Goal: Task Accomplishment & Management: Use online tool/utility

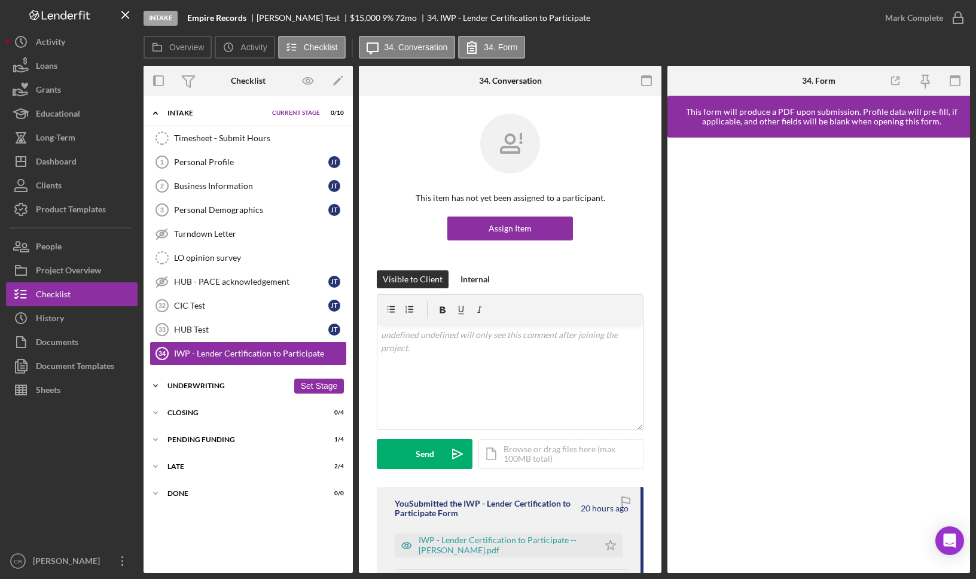
click at [225, 379] on div "Icon/Expander Underwriting 2 / 29 Set Stage" at bounding box center [248, 386] width 209 height 24
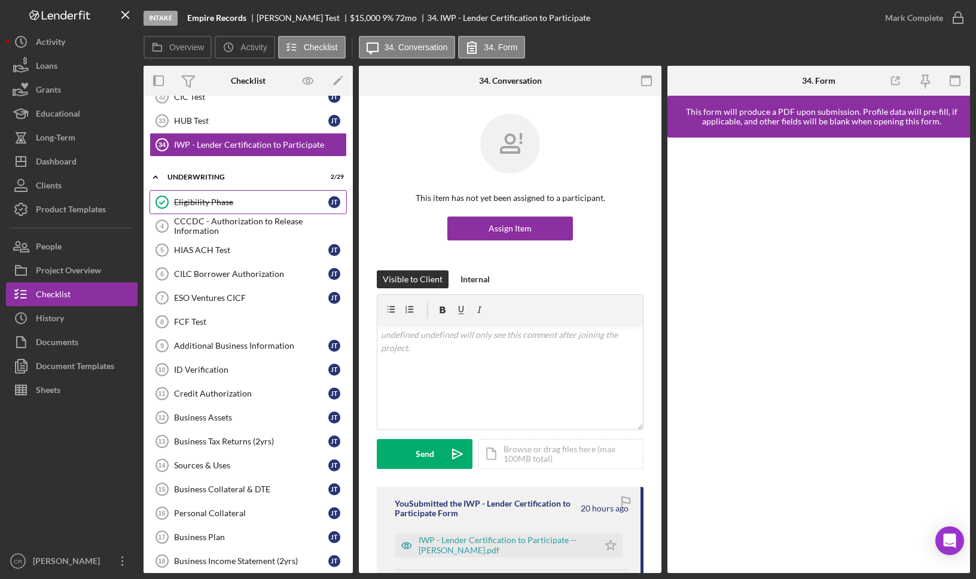
scroll to position [306, 0]
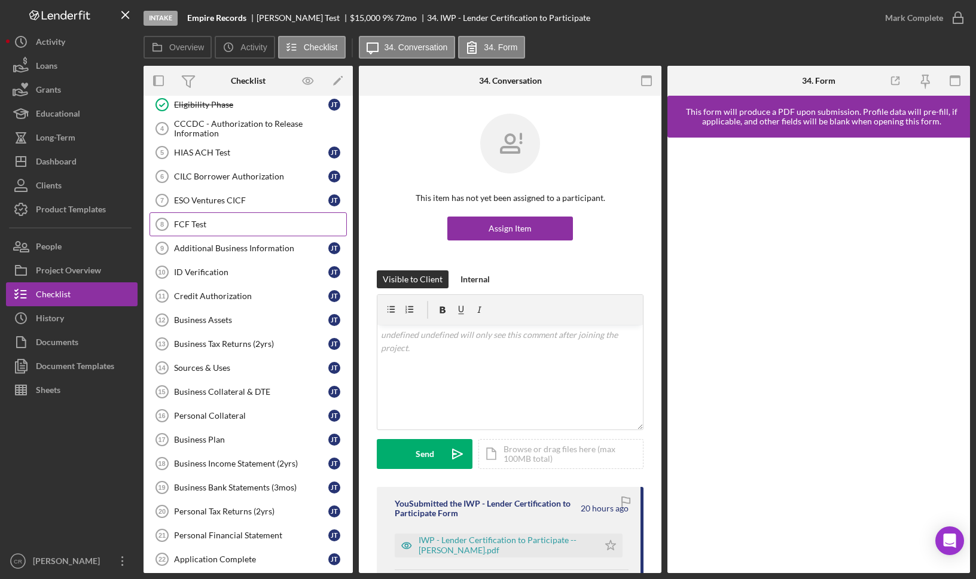
click at [216, 226] on div "FCF Test" at bounding box center [260, 224] width 172 height 10
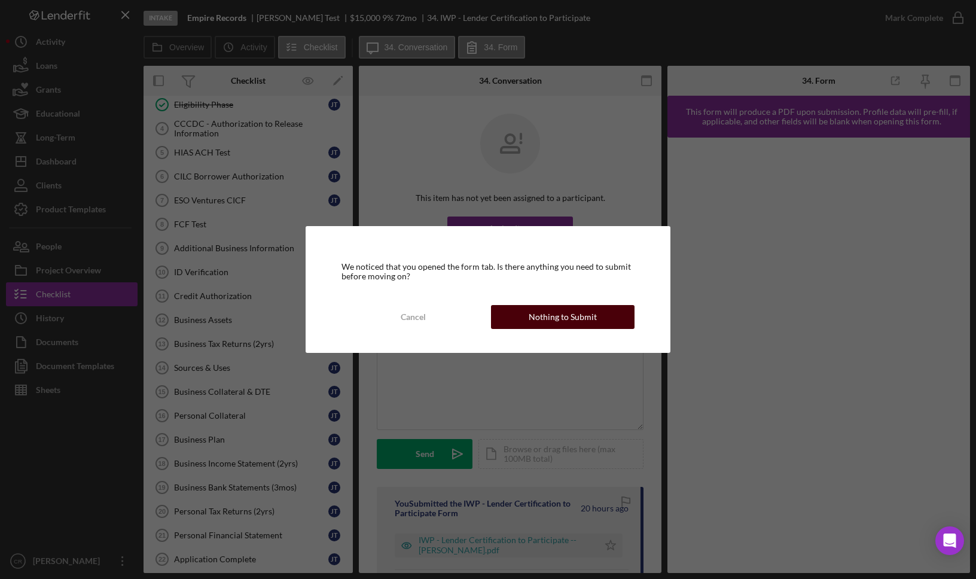
click at [537, 317] on div "Nothing to Submit" at bounding box center [563, 317] width 68 height 24
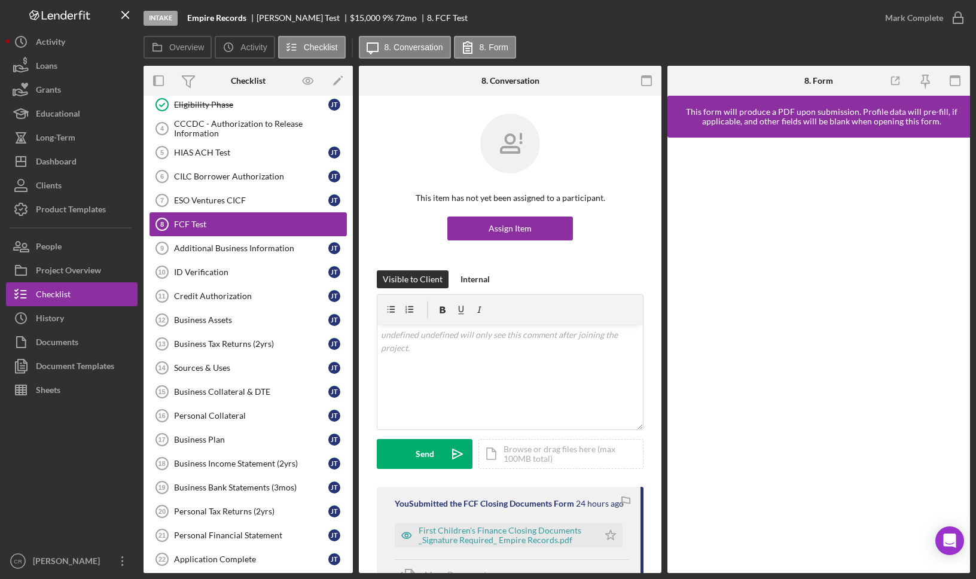
click at [215, 228] on div "FCF Test" at bounding box center [260, 224] width 172 height 10
click at [219, 249] on div "Additional Business Information" at bounding box center [251, 248] width 154 height 10
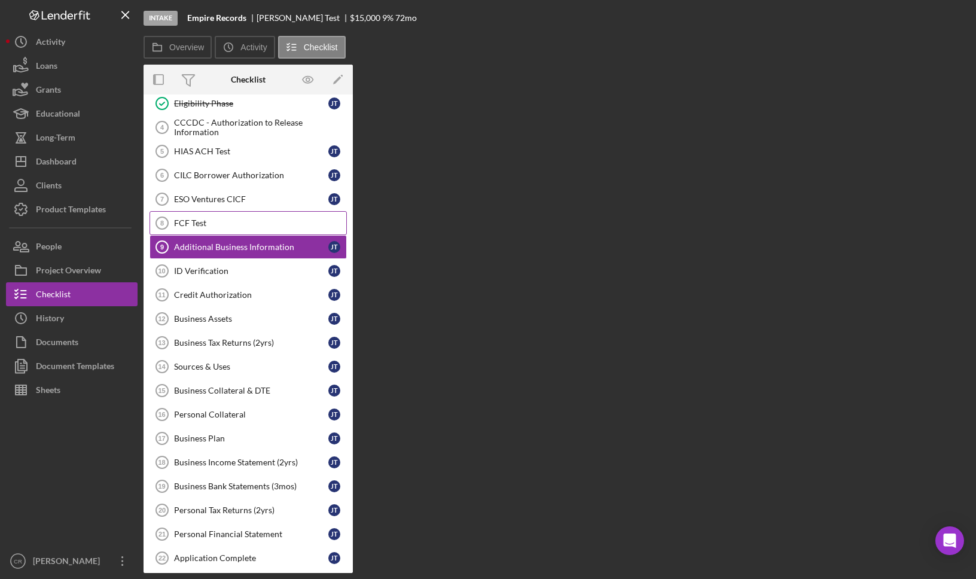
click at [221, 221] on div "FCF Test" at bounding box center [260, 223] width 172 height 10
